Goal: Browse casually

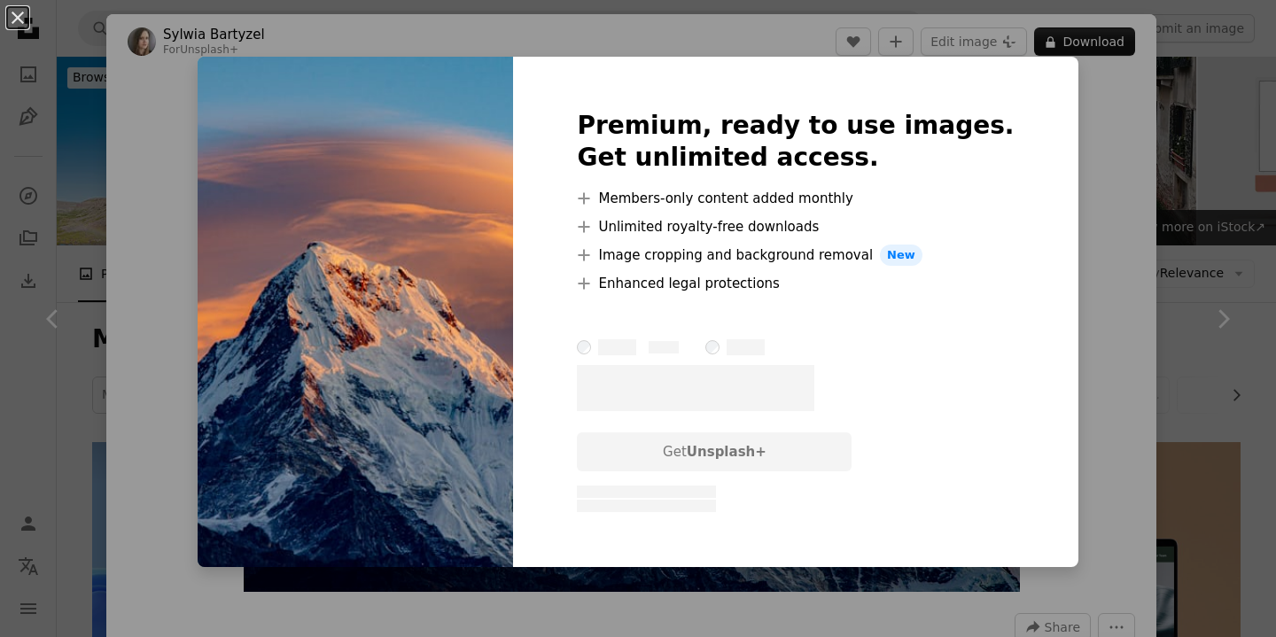
scroll to position [609, 0]
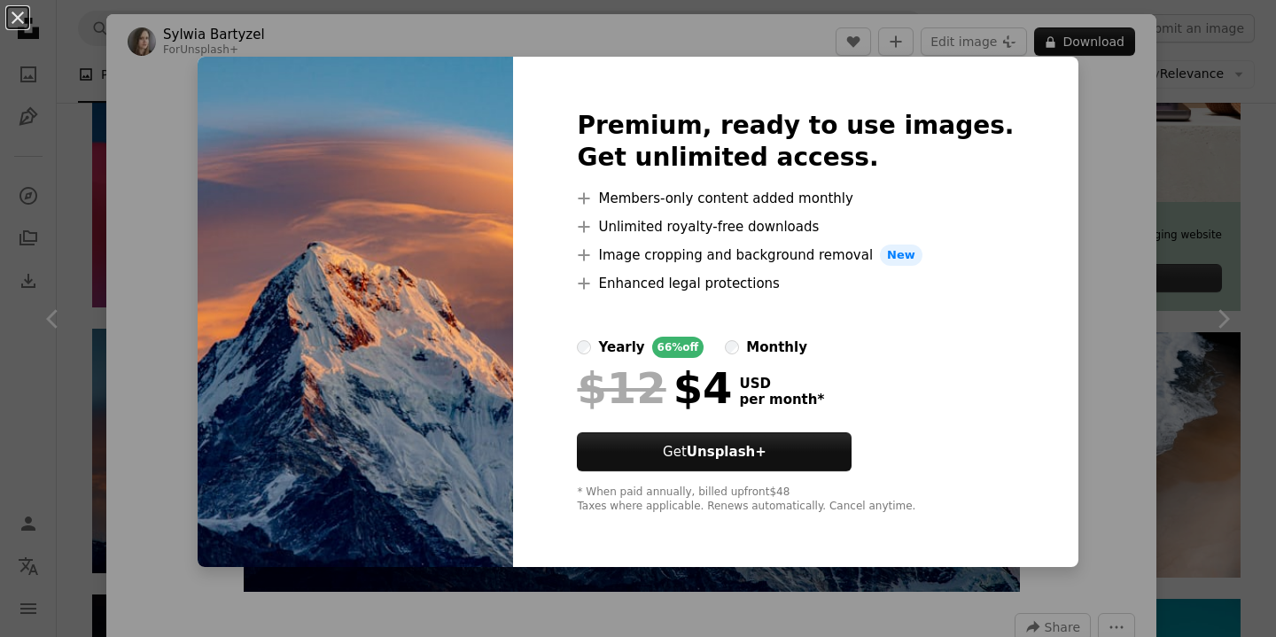
click at [1004, 365] on div "Premium, ready to use images. Get unlimited access. A plus sign Members-only co…" at bounding box center [795, 312] width 565 height 510
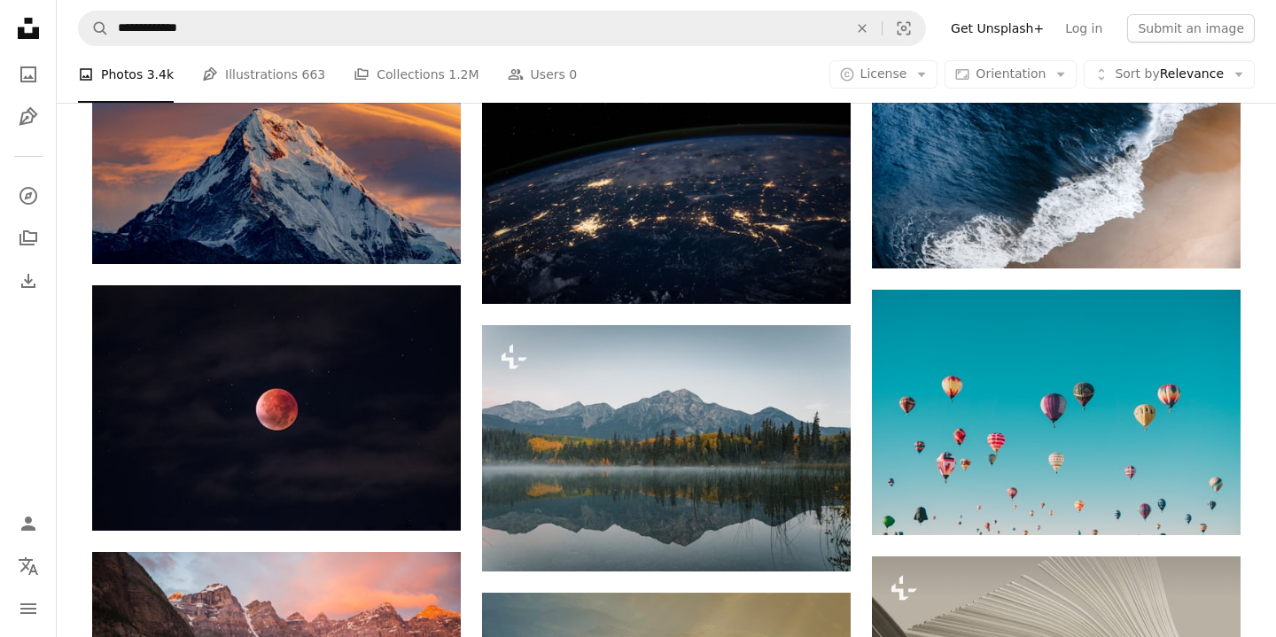
scroll to position [1085, 0]
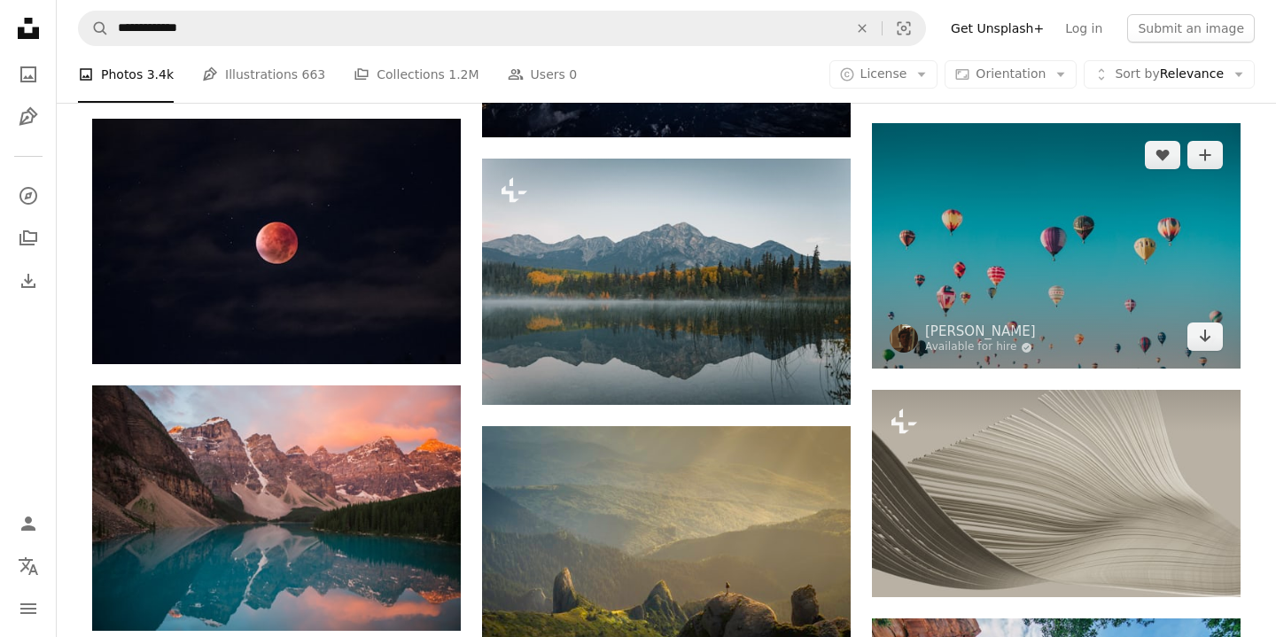
click at [1078, 243] on img at bounding box center [1056, 246] width 369 height 246
